Goal: Task Accomplishment & Management: Use online tool/utility

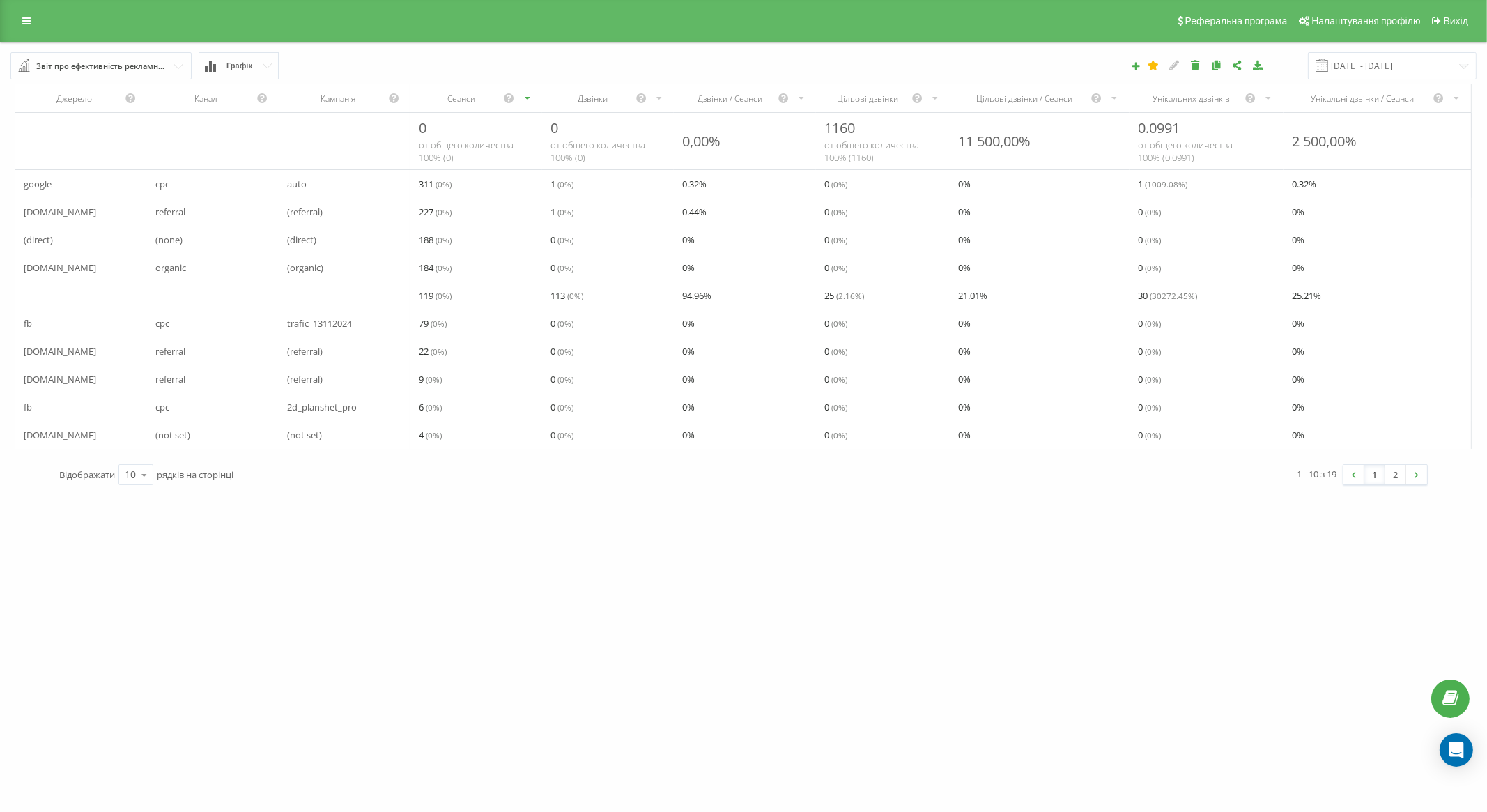
click at [220, 62] on button "Графік" at bounding box center [239, 65] width 80 height 27
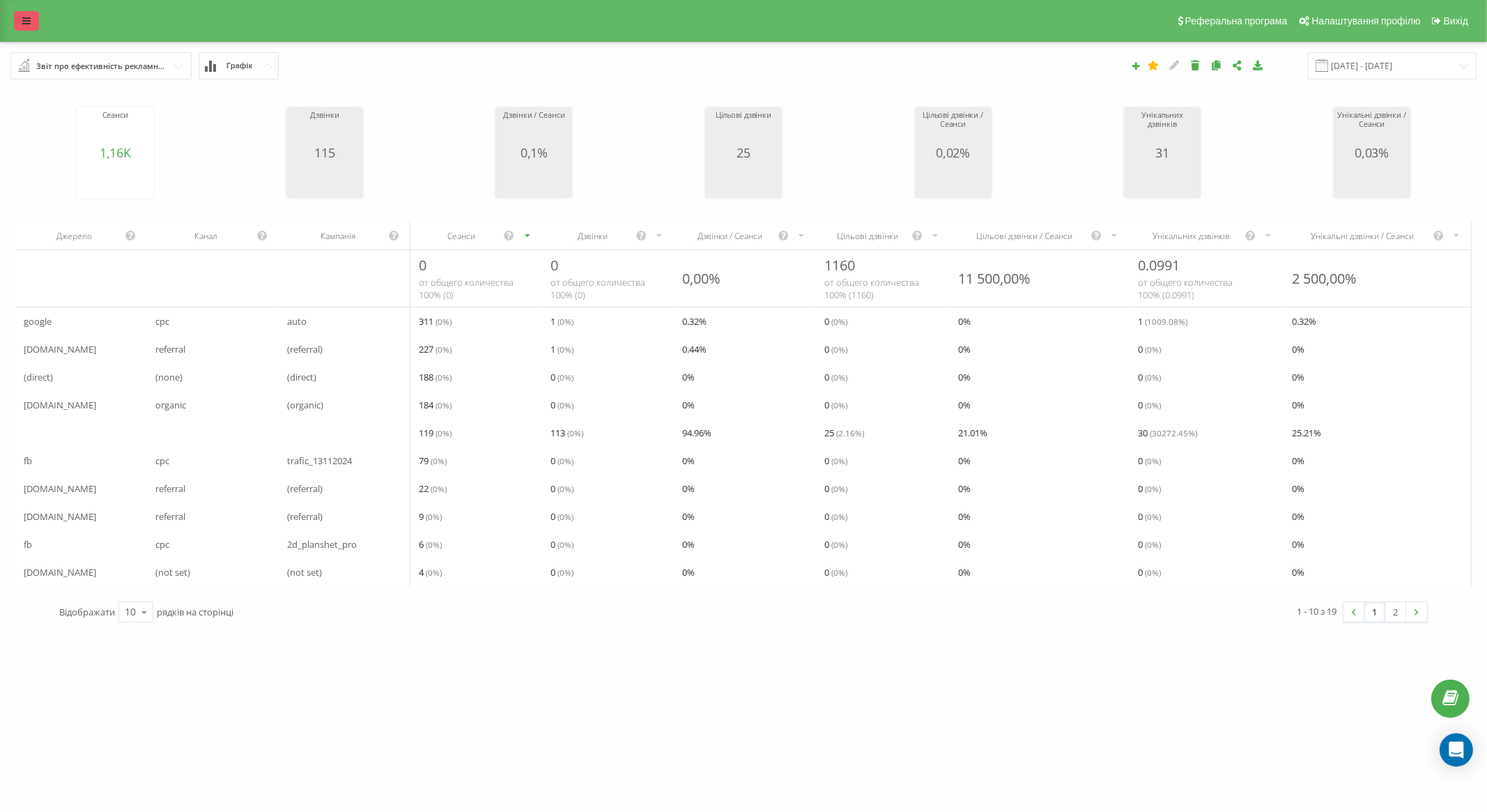
click at [23, 16] on icon at bounding box center [27, 21] width 9 height 9
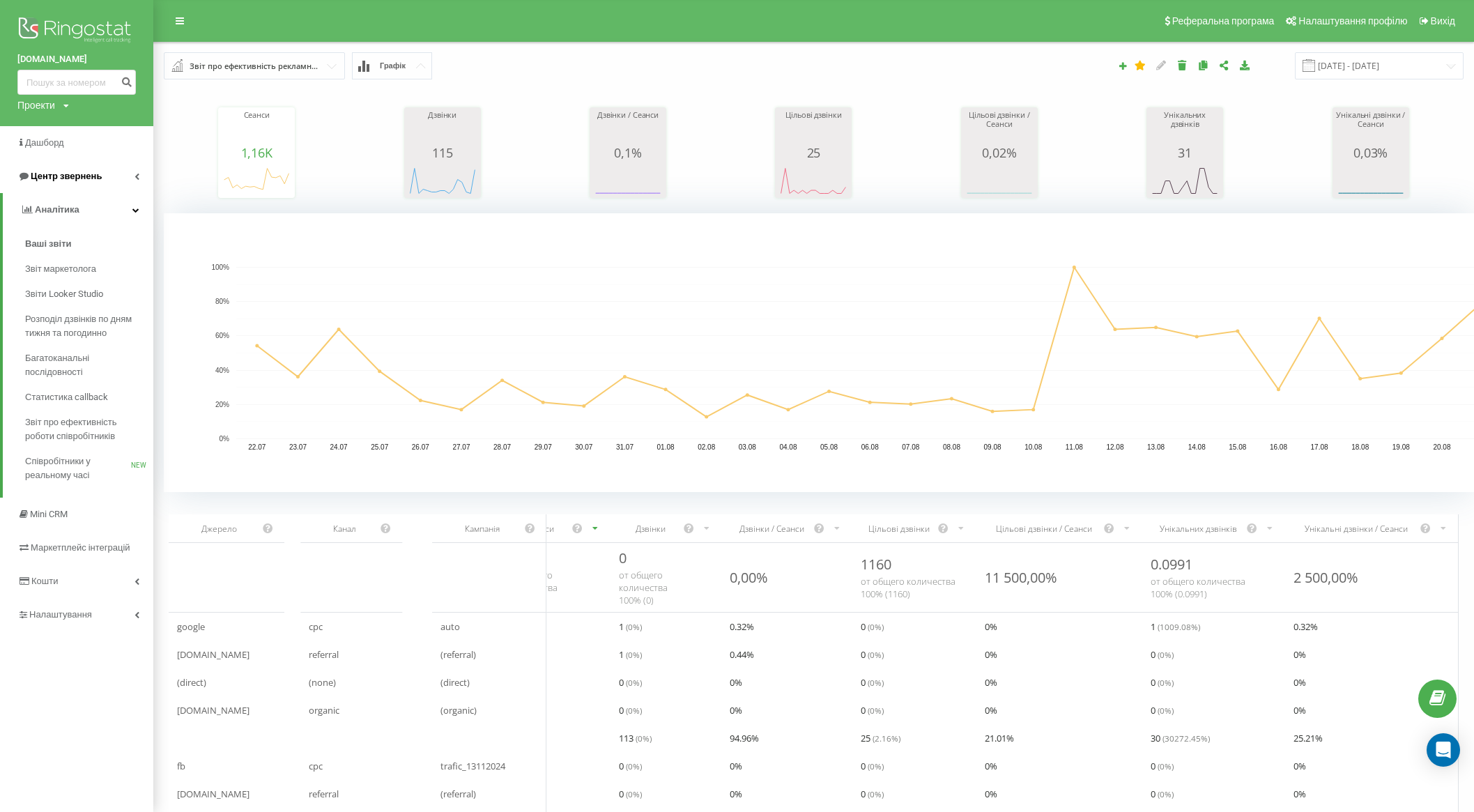
click at [87, 178] on span "Центр звернень" at bounding box center [65, 175] width 71 height 10
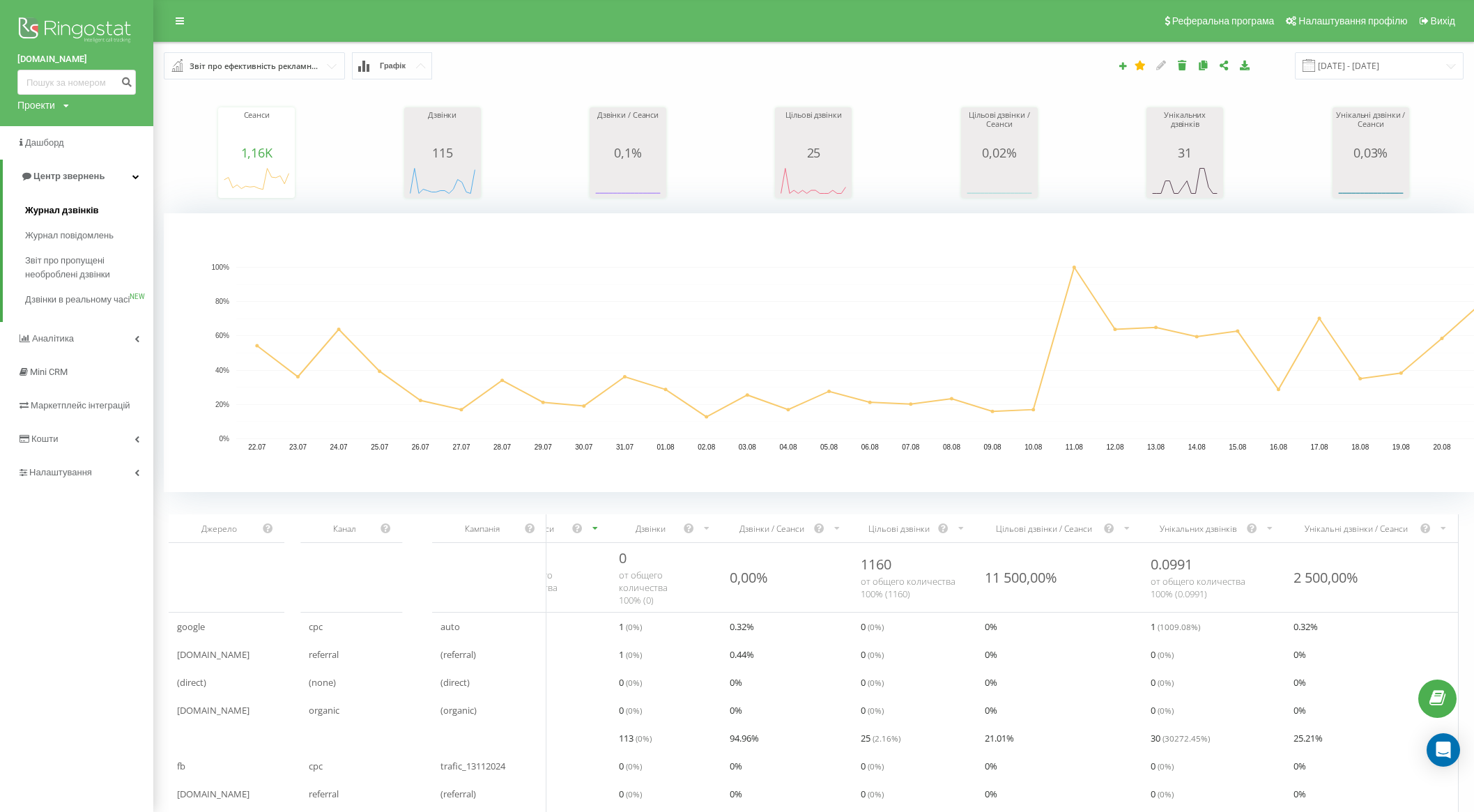
click at [86, 206] on span "Журнал дзвінків" at bounding box center [62, 210] width 74 height 14
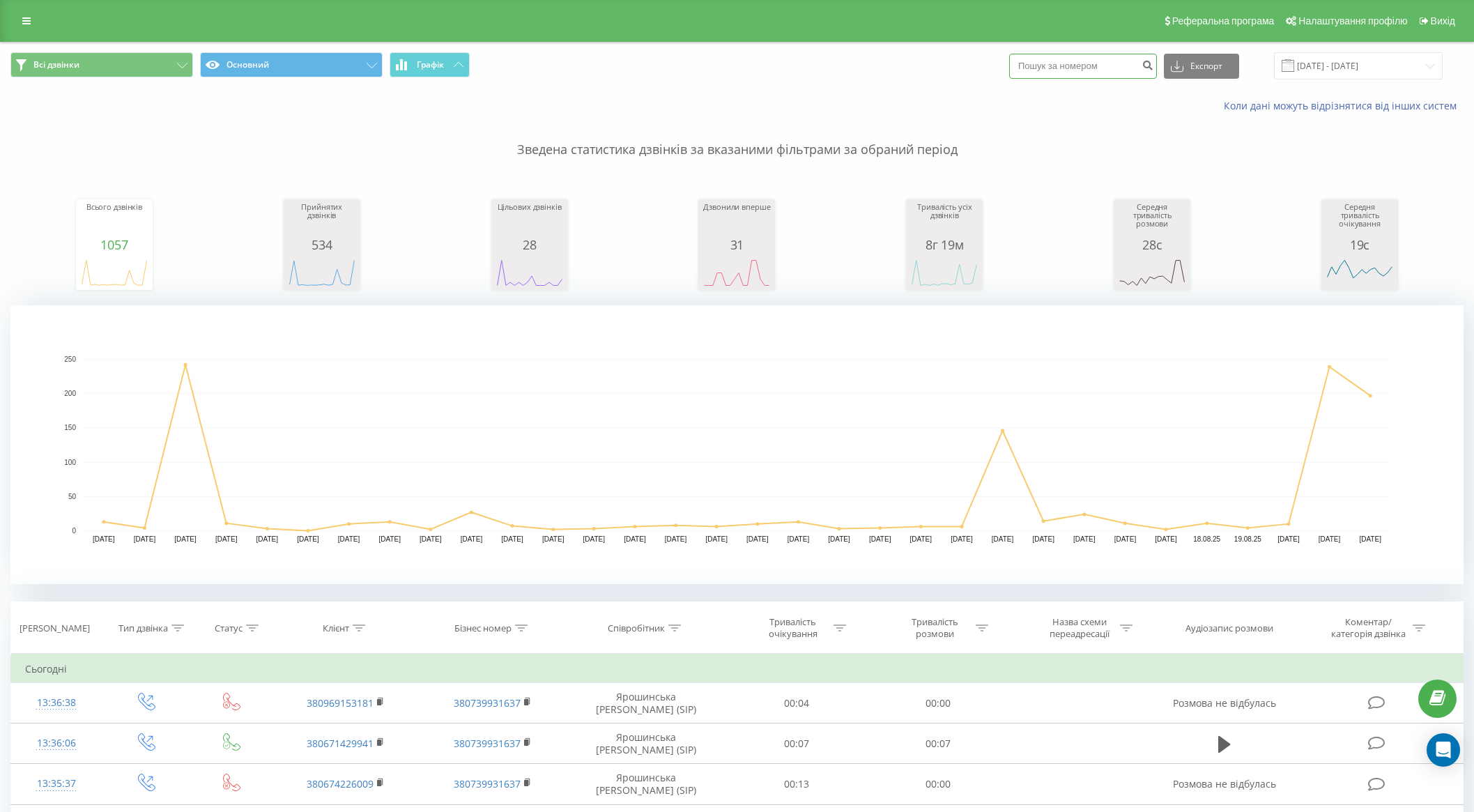
click at [1064, 77] on input at bounding box center [1083, 66] width 148 height 26
paste input "380971470190"
type input "380971470190"
click at [1157, 68] on button "submit" at bounding box center [1147, 66] width 19 height 26
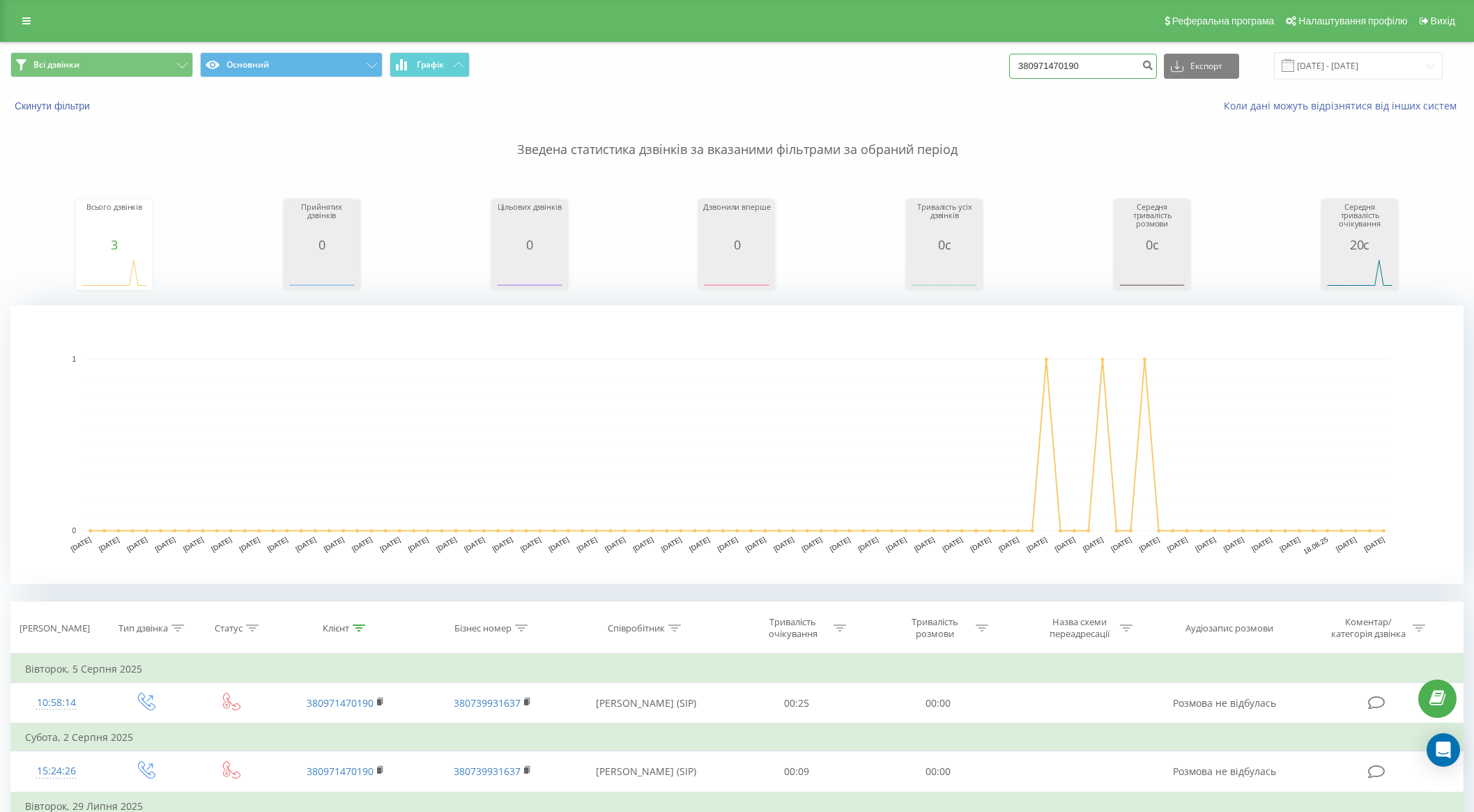
click at [1100, 67] on input "380971470190" at bounding box center [1083, 66] width 148 height 26
paste input "67405140"
type input "380674051400"
click at [1153, 62] on icon "submit" at bounding box center [1147, 63] width 12 height 9
